Goal: Information Seeking & Learning: Learn about a topic

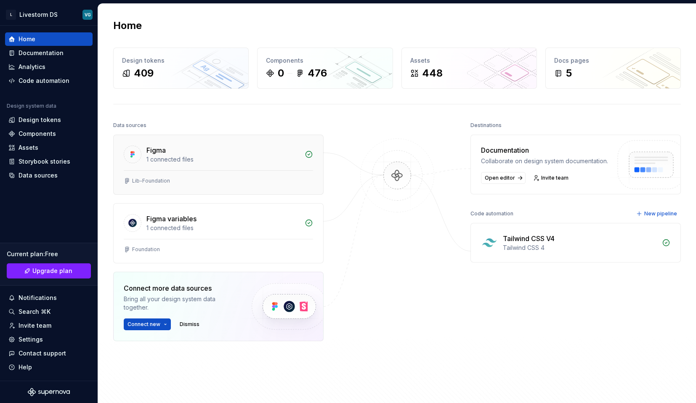
click at [177, 167] on div "Figma 1 connected files" at bounding box center [218, 152] width 209 height 35
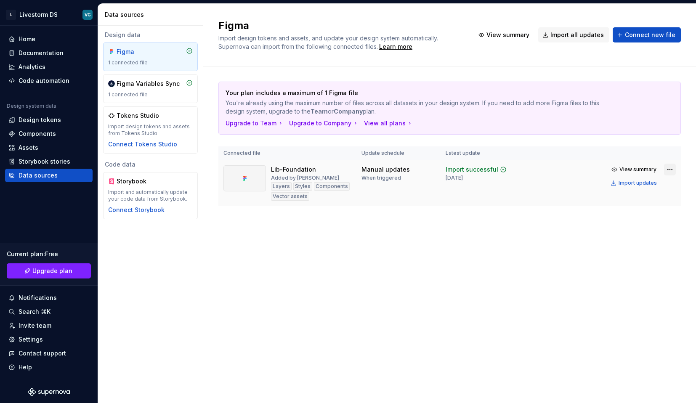
click at [672, 169] on html "L Livestorm DS VG Home Documentation Analytics Code automation Design system da…" at bounding box center [348, 201] width 696 height 403
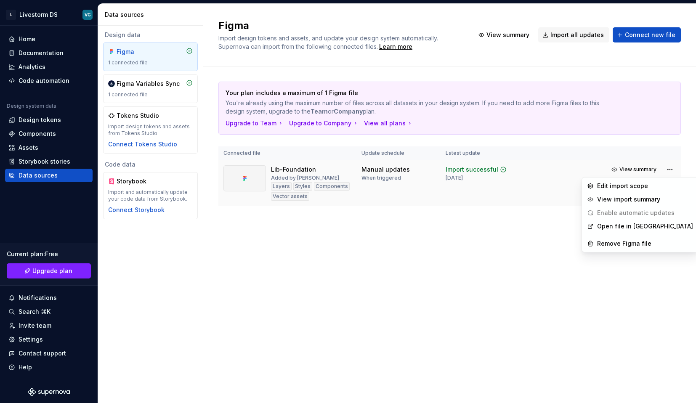
click at [361, 188] on html "L Livestorm DS VG Home Documentation Analytics Code automation Design system da…" at bounding box center [348, 201] width 696 height 403
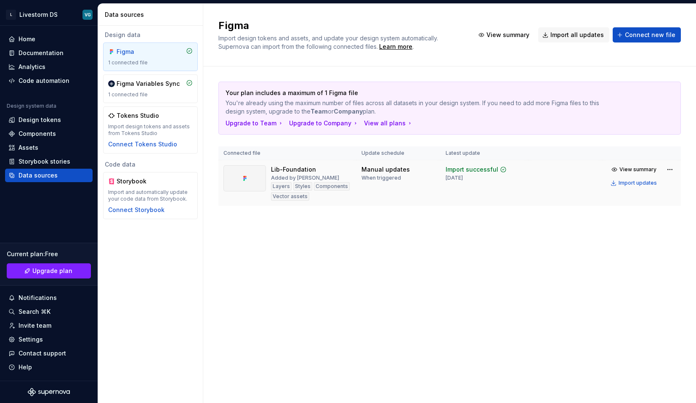
click at [316, 170] on div "Lib-Foundation Added by [PERSON_NAME] Layers Styles Components Vector assets" at bounding box center [311, 182] width 80 height 35
click at [286, 166] on div "Lib-Foundation" at bounding box center [293, 169] width 45 height 8
click at [246, 181] on icon at bounding box center [244, 178] width 7 height 7
click at [156, 98] on div "1 connected file" at bounding box center [150, 94] width 85 height 7
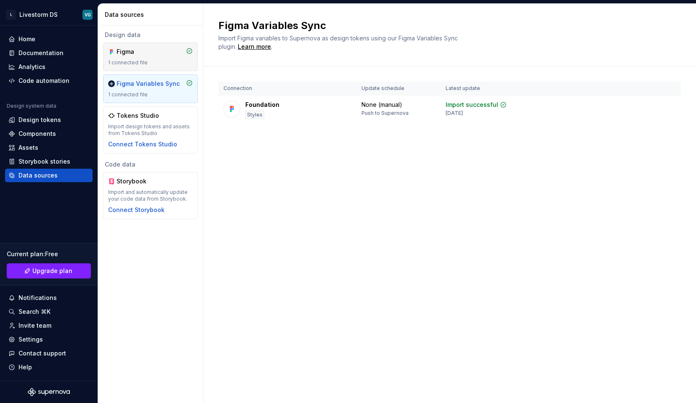
click at [171, 61] on div "1 connected file" at bounding box center [150, 62] width 85 height 7
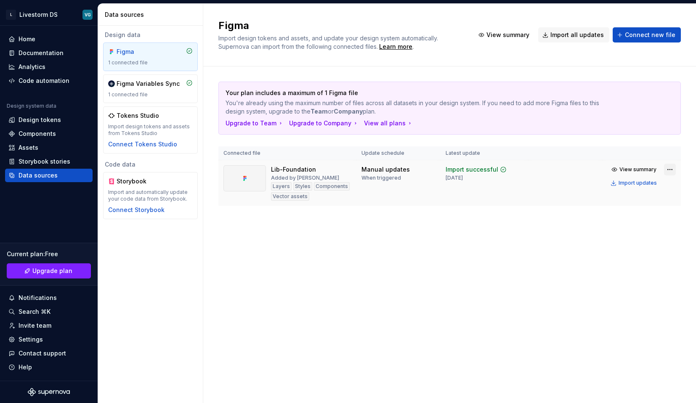
click at [667, 170] on html "L Livestorm DS VG Home Documentation Analytics Code automation Design system da…" at bounding box center [348, 201] width 696 height 403
click at [513, 181] on html "L Livestorm DS VG Home Documentation Analytics Code automation Design system da…" at bounding box center [348, 201] width 696 height 403
click at [466, 170] on div "Import successful" at bounding box center [471, 169] width 53 height 8
click at [285, 168] on div "Lib-Foundation" at bounding box center [293, 169] width 45 height 8
click at [50, 124] on div "Design tokens" at bounding box center [40, 120] width 42 height 8
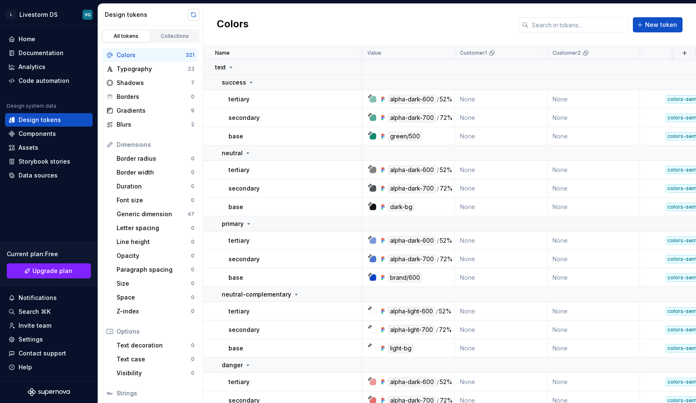
click at [193, 15] on button "button" at bounding box center [194, 15] width 12 height 12
click at [42, 132] on div "Components" at bounding box center [37, 134] width 37 height 8
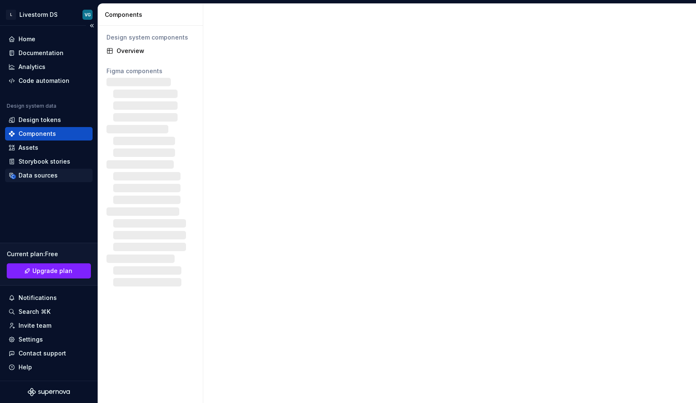
click at [42, 171] on div "Data sources" at bounding box center [48, 175] width 87 height 13
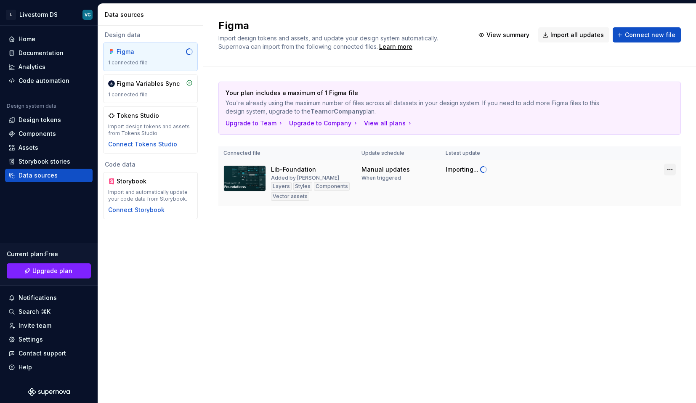
click at [672, 169] on html "L Livestorm DS VG Home Documentation Analytics Code automation Design system da…" at bounding box center [348, 201] width 696 height 403
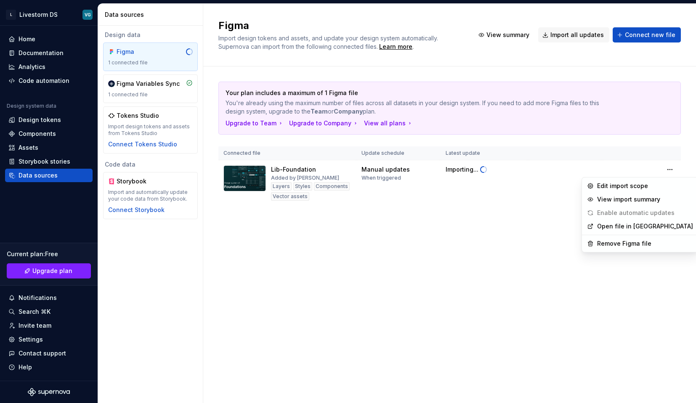
click at [487, 239] on html "L Livestorm DS VG Home Documentation Analytics Code automation Design system da…" at bounding box center [348, 201] width 696 height 403
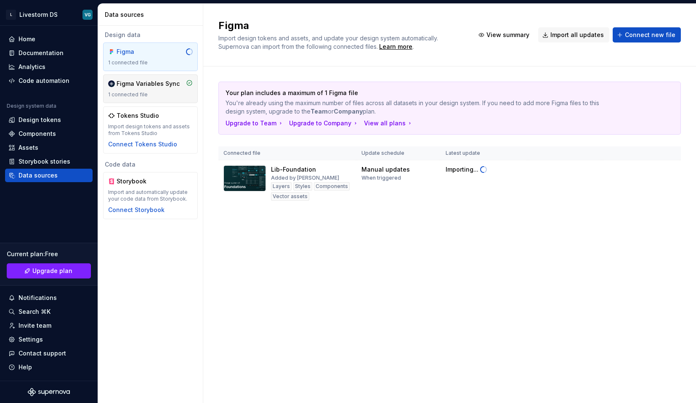
click at [183, 93] on div "1 connected file" at bounding box center [150, 94] width 85 height 7
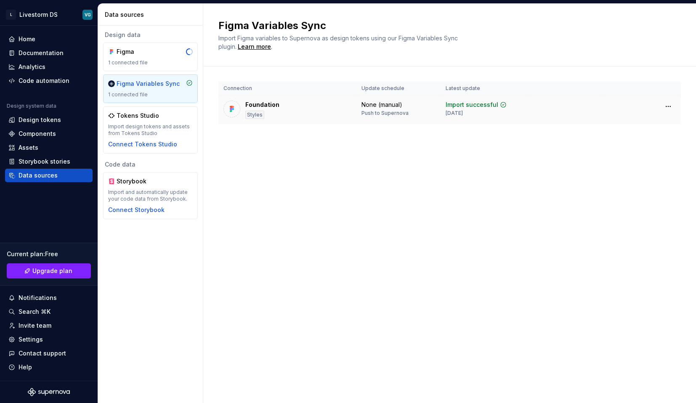
click at [316, 111] on div "Foundation Styles" at bounding box center [287, 110] width 128 height 19
click at [665, 108] on html "L Livestorm DS VG Home Documentation Analytics Code automation Design system da…" at bounding box center [348, 201] width 696 height 403
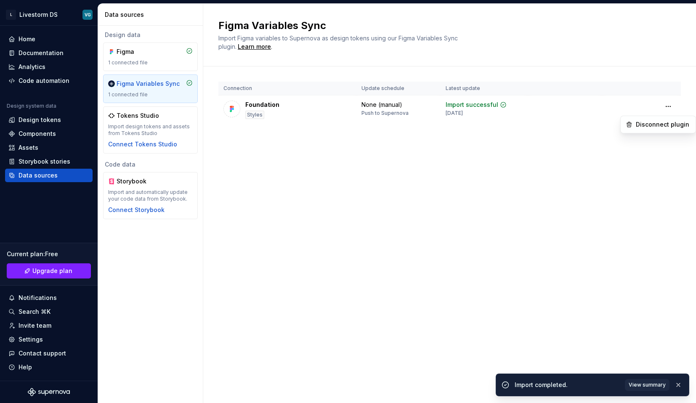
click at [307, 151] on html "L Livestorm DS VG Home Documentation Analytics Code automation Design system da…" at bounding box center [348, 201] width 696 height 403
click at [148, 62] on div "1 connected file" at bounding box center [150, 62] width 85 height 7
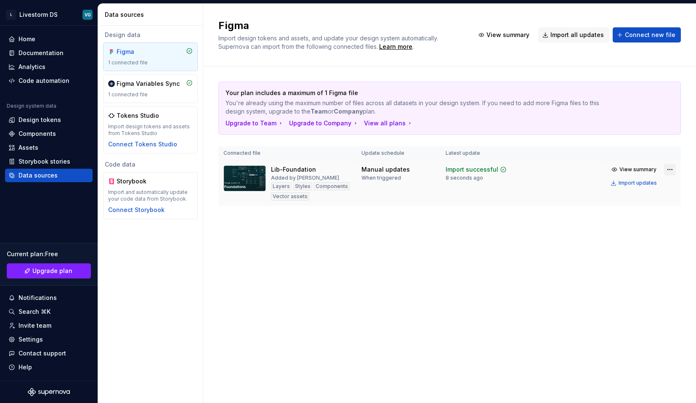
click at [674, 170] on html "L Livestorm DS VG Home Documentation Analytics Code automation Design system da…" at bounding box center [348, 201] width 696 height 403
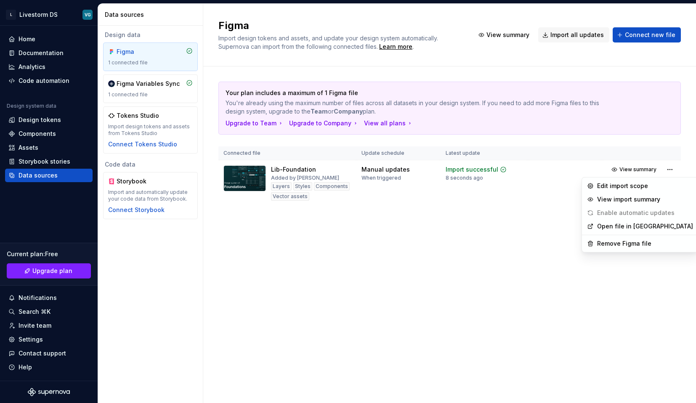
click at [561, 211] on html "L Livestorm DS VG Home Documentation Analytics Code automation Design system da…" at bounding box center [348, 201] width 696 height 403
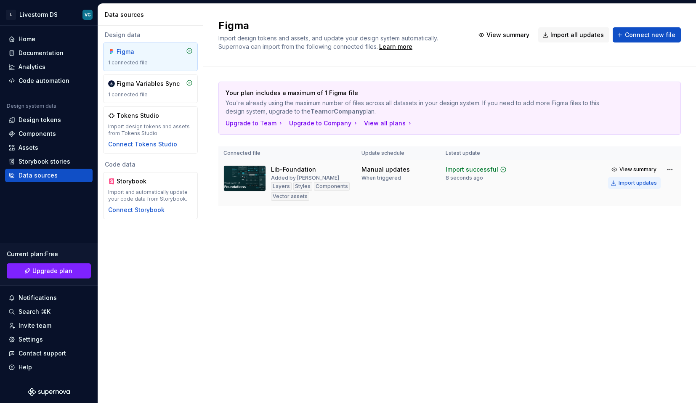
click at [635, 183] on div "Import updates" at bounding box center [637, 183] width 38 height 7
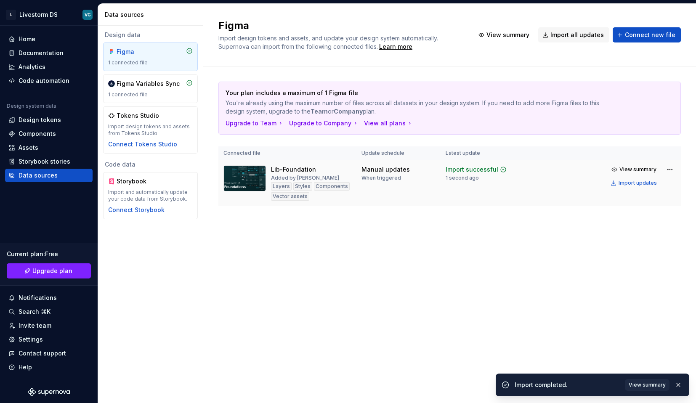
click at [244, 172] on img at bounding box center [244, 178] width 42 height 26
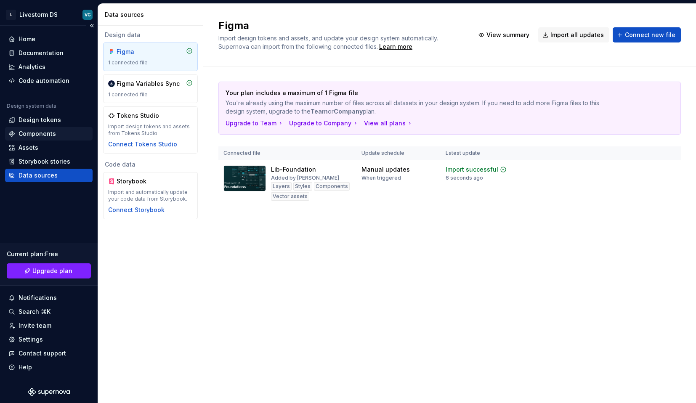
click at [45, 134] on div "Components" at bounding box center [37, 134] width 37 height 8
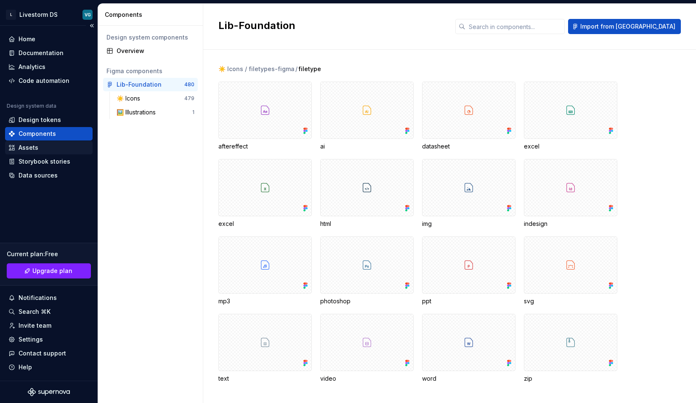
click at [42, 149] on div "Assets" at bounding box center [48, 147] width 81 height 8
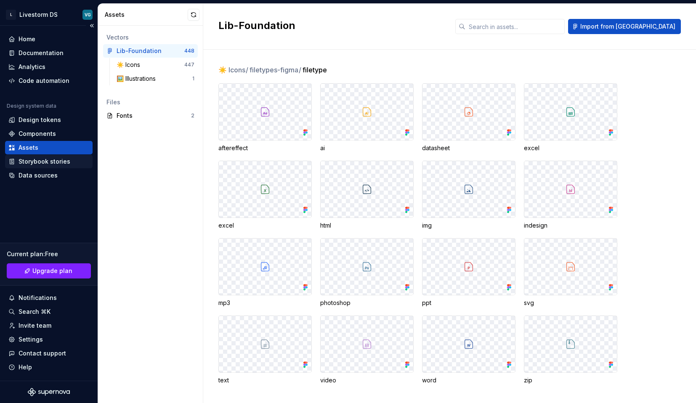
click at [51, 160] on div "Storybook stories" at bounding box center [45, 161] width 52 height 8
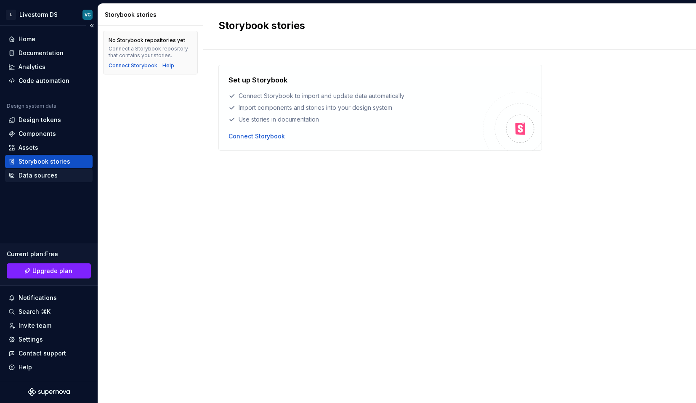
click at [50, 179] on div "Data sources" at bounding box center [38, 175] width 39 height 8
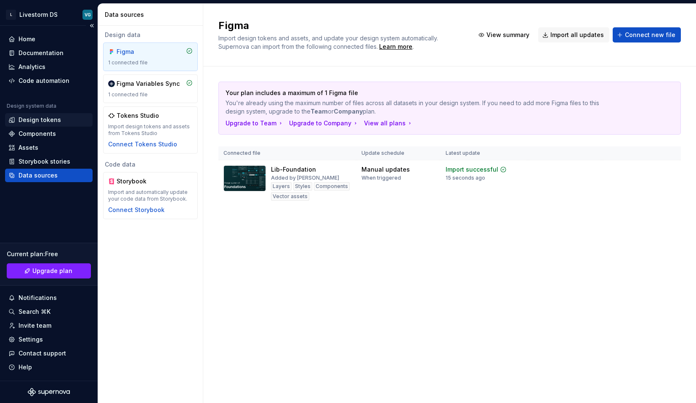
click at [53, 115] on div "Design tokens" at bounding box center [48, 119] width 87 height 13
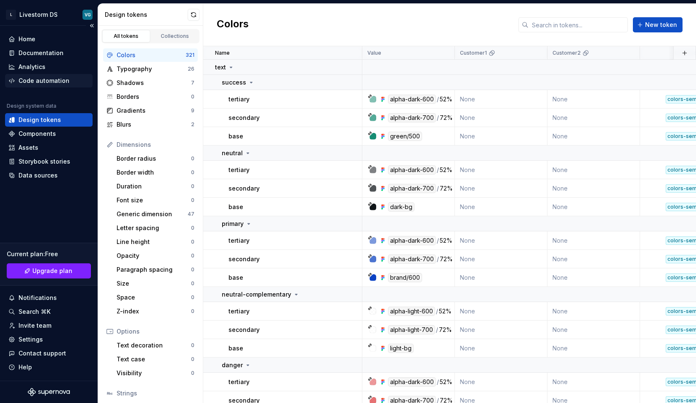
click at [54, 79] on div "Code automation" at bounding box center [44, 81] width 51 height 8
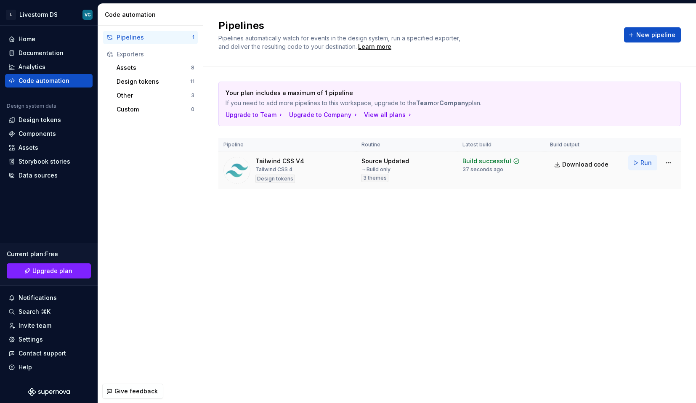
click at [644, 163] on span "Run" at bounding box center [645, 163] width 11 height 8
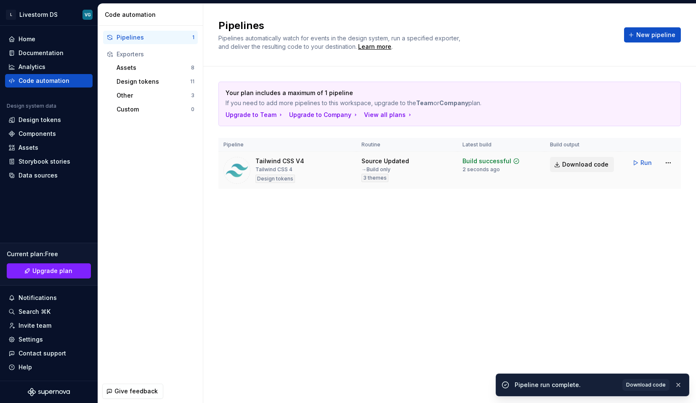
click at [588, 164] on span "Download code" at bounding box center [585, 164] width 46 height 8
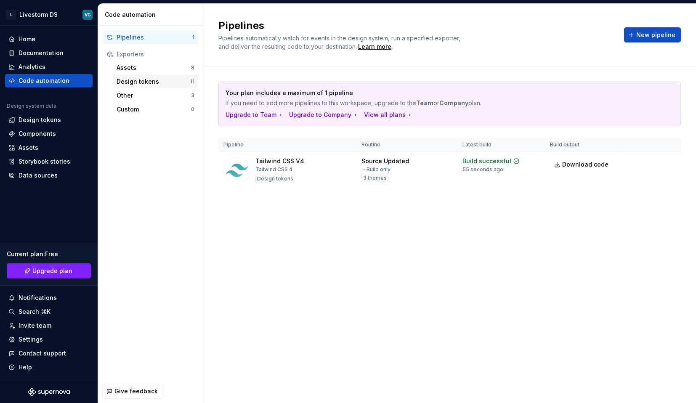
click at [169, 81] on div "Design tokens" at bounding box center [154, 81] width 74 height 8
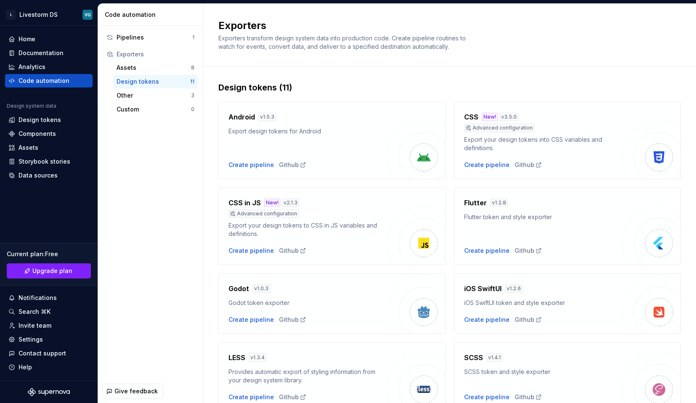
scroll to position [195, 0]
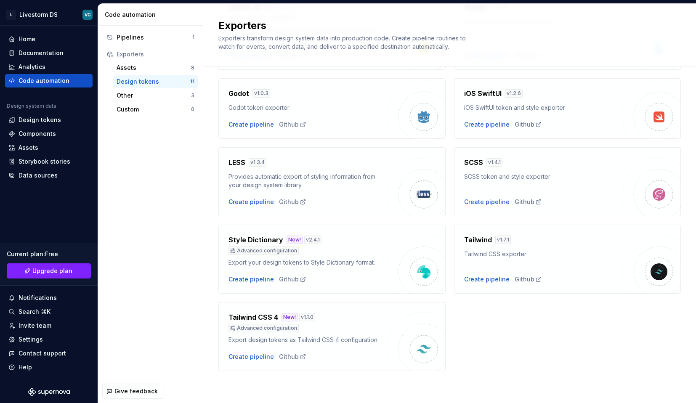
click at [265, 316] on h4 "Tailwind CSS 4" at bounding box center [253, 317] width 50 height 10
click at [131, 39] on div "Pipelines" at bounding box center [155, 37] width 76 height 8
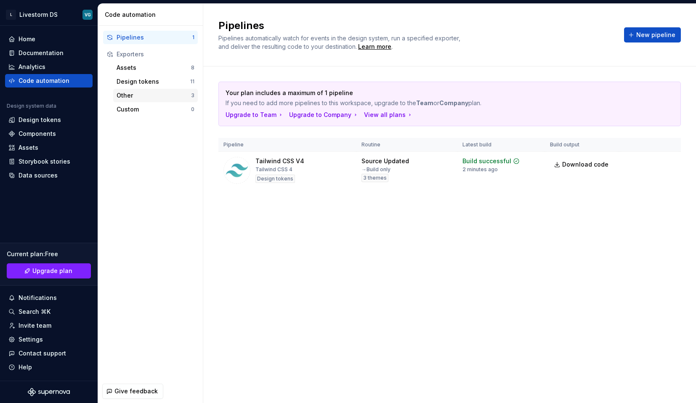
click at [137, 96] on div "Other" at bounding box center [154, 95] width 74 height 8
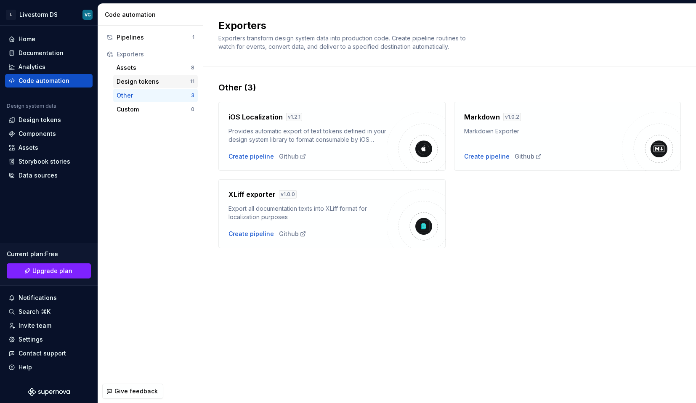
click at [149, 80] on div "Design tokens" at bounding box center [154, 81] width 74 height 8
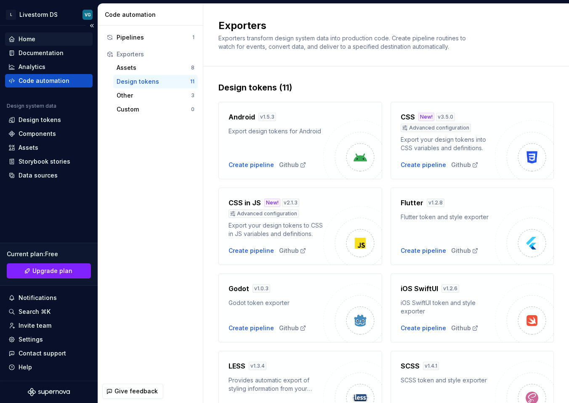
click at [35, 41] on div "Home" at bounding box center [48, 39] width 81 height 8
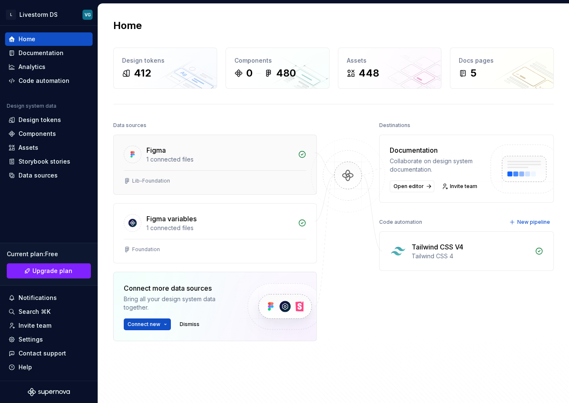
click at [196, 155] on div "1 connected files" at bounding box center [219, 159] width 146 height 8
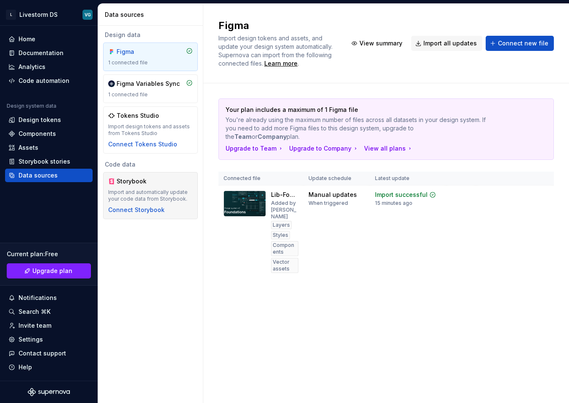
click at [169, 176] on div "Storybook Import and automatically update your code data from Storybook. Connec…" at bounding box center [150, 195] width 95 height 47
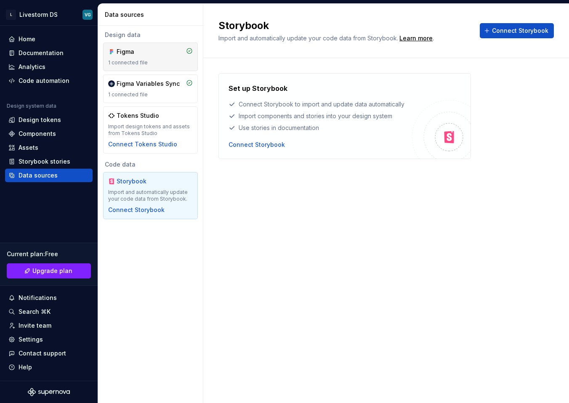
click at [153, 58] on div "Figma 1 connected file" at bounding box center [150, 57] width 85 height 19
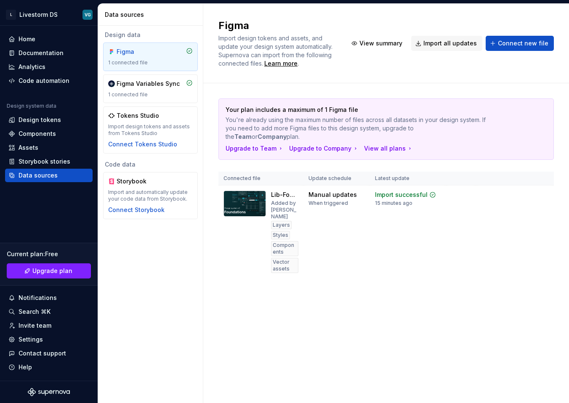
click at [153, 58] on div "Figma 1 connected file" at bounding box center [150, 57] width 85 height 19
click at [42, 119] on div "Design tokens" at bounding box center [40, 120] width 42 height 8
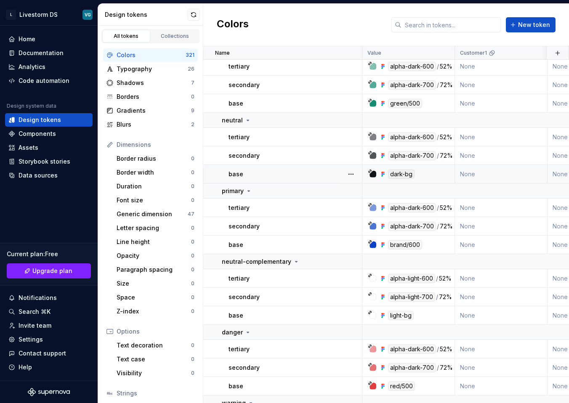
scroll to position [30, 0]
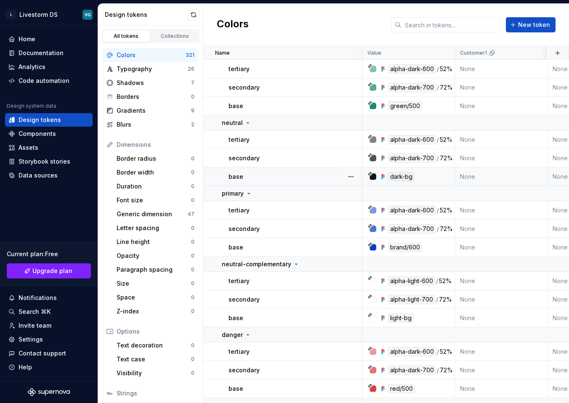
click at [335, 179] on div "base" at bounding box center [294, 176] width 133 height 8
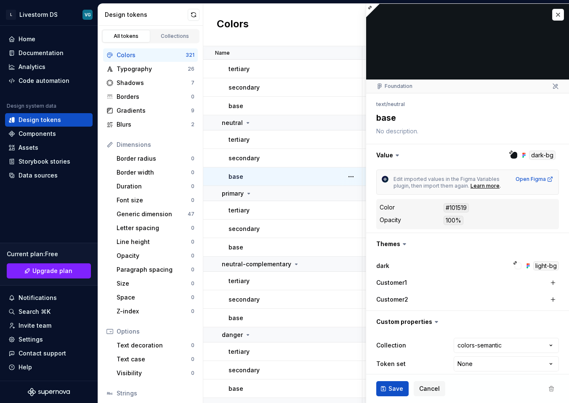
scroll to position [8, 0]
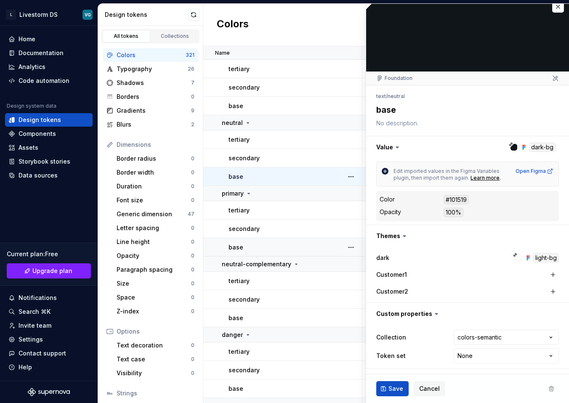
click at [275, 246] on div "base" at bounding box center [294, 247] width 133 height 8
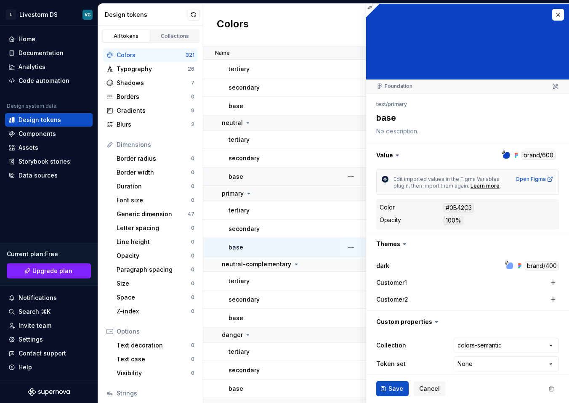
click at [260, 180] on div "base" at bounding box center [294, 176] width 133 height 8
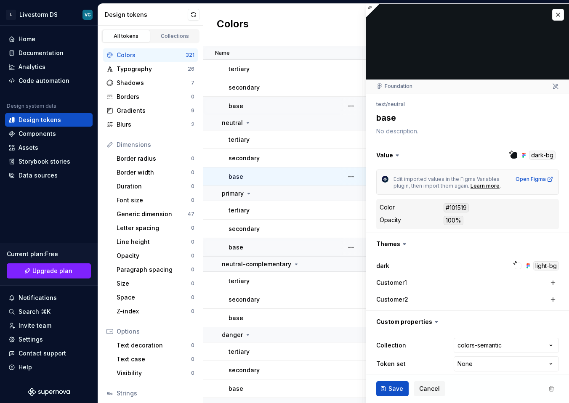
click at [257, 111] on td "base" at bounding box center [282, 106] width 159 height 19
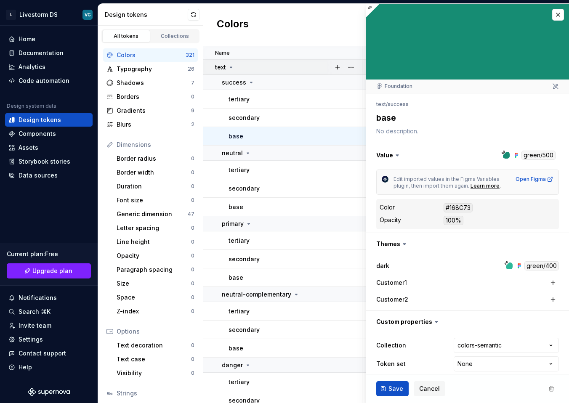
click at [226, 71] on div "text" at bounding box center [224, 67] width 19 height 8
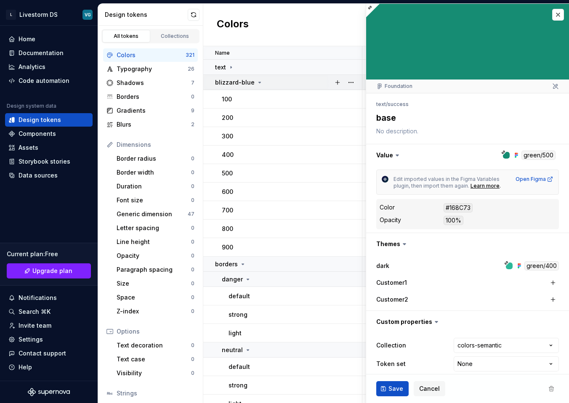
click at [225, 83] on p "blizzard-blue" at bounding box center [235, 82] width 40 height 8
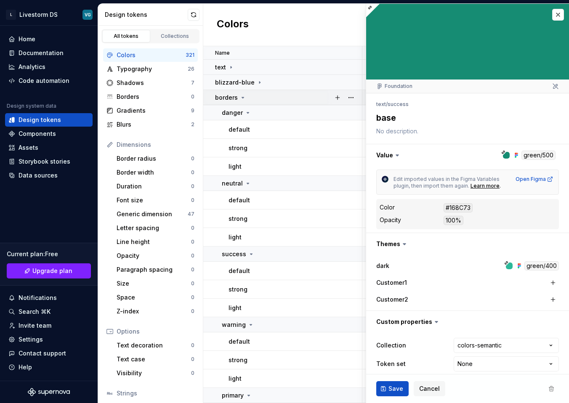
click at [226, 97] on p "borders" at bounding box center [226, 97] width 23 height 8
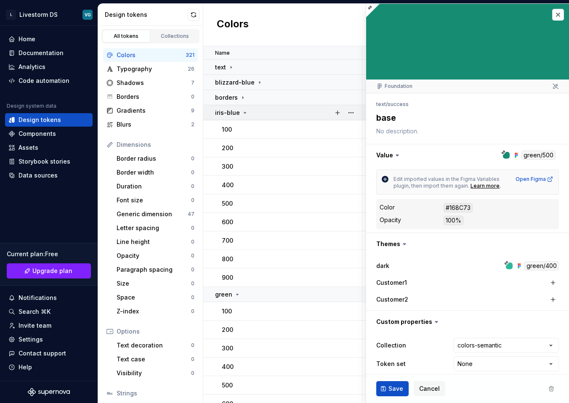
click at [227, 109] on p "iris-blue" at bounding box center [227, 113] width 25 height 8
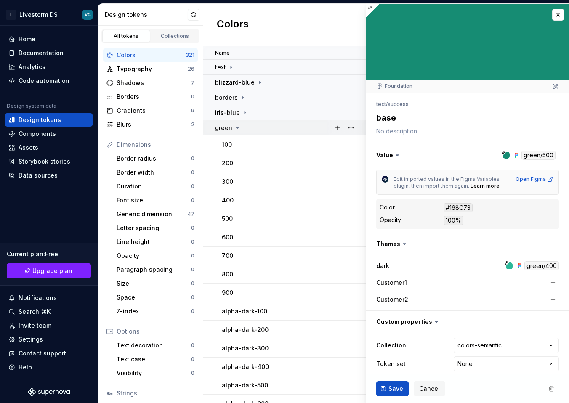
click at [228, 127] on p "green" at bounding box center [223, 128] width 17 height 8
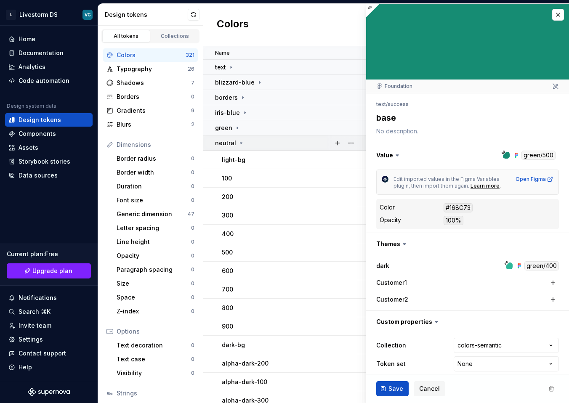
click at [228, 140] on p "neutral" at bounding box center [225, 143] width 21 height 8
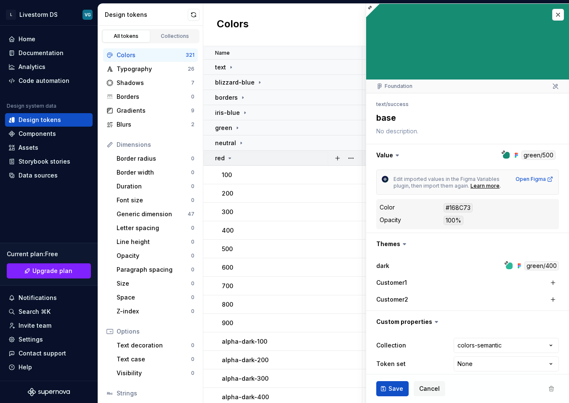
click at [228, 164] on td "red" at bounding box center [282, 158] width 159 height 15
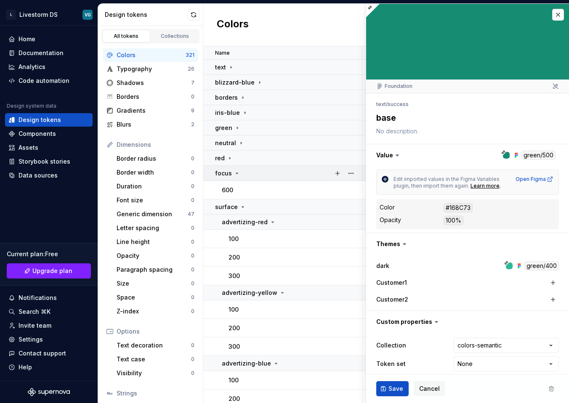
click at [227, 172] on p "focus" at bounding box center [223, 173] width 17 height 8
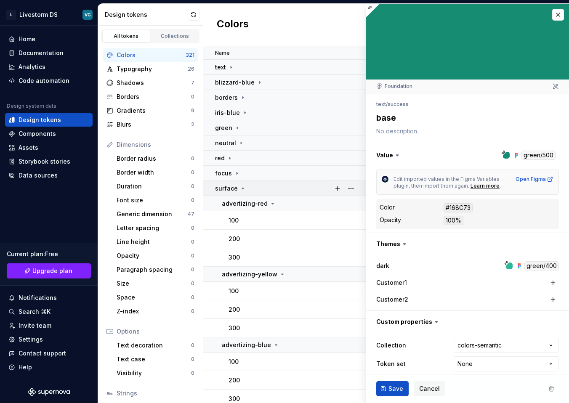
click at [227, 188] on p "surface" at bounding box center [226, 188] width 23 height 8
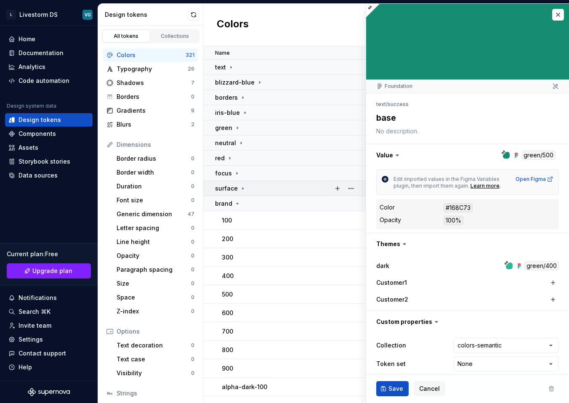
click at [229, 186] on p "surface" at bounding box center [226, 188] width 23 height 8
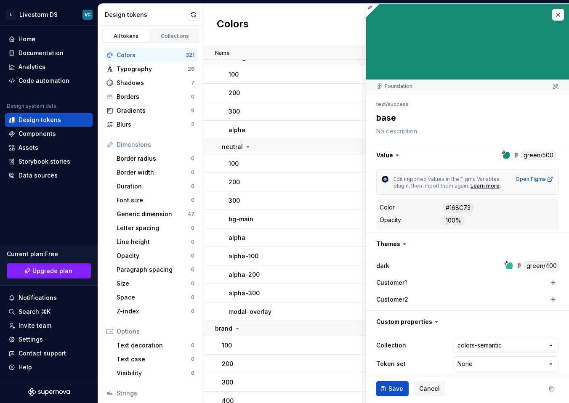
scroll to position [932, 0]
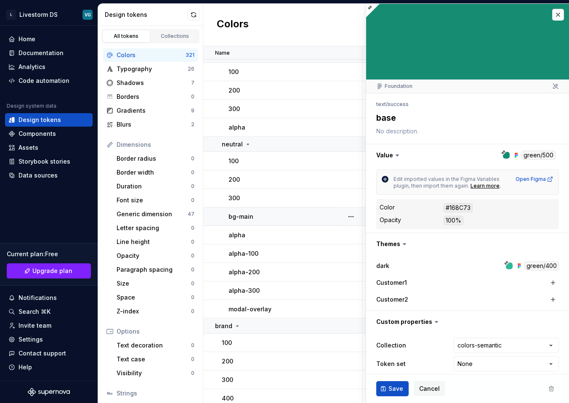
click at [244, 218] on p "bg-main" at bounding box center [240, 216] width 25 height 8
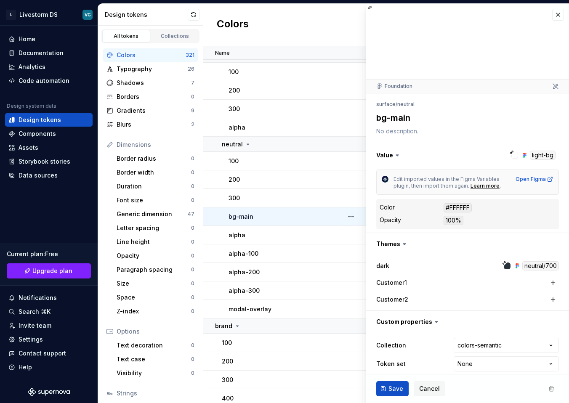
type textarea "*"
